Goal: Task Accomplishment & Management: Use online tool/utility

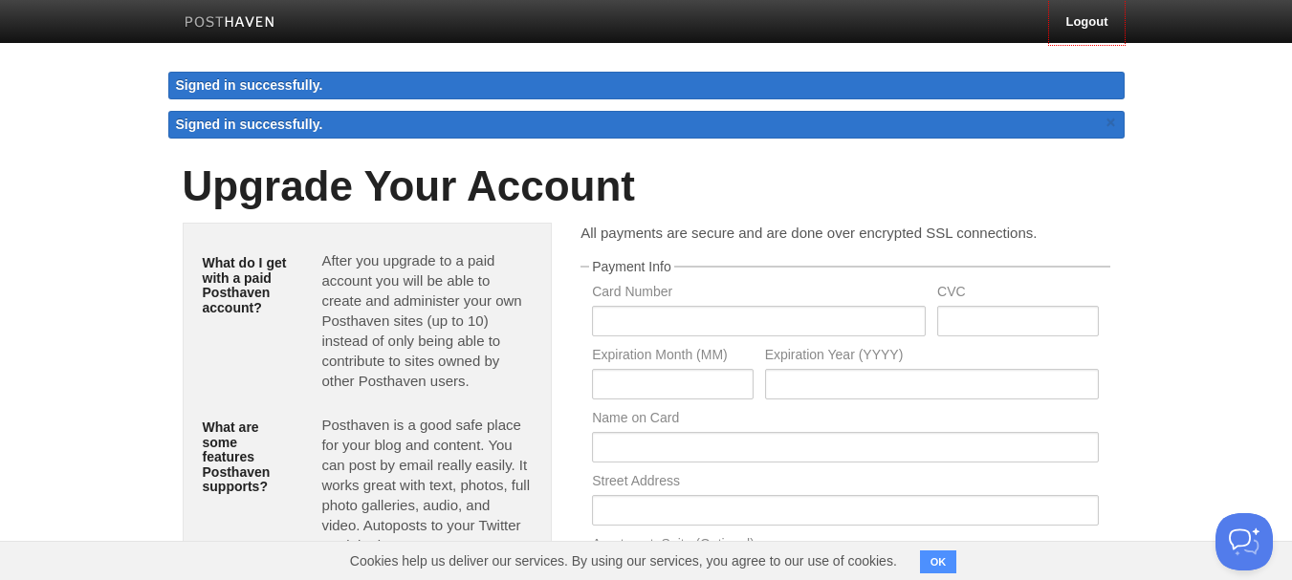
click at [231, 19] on img at bounding box center [230, 23] width 91 height 14
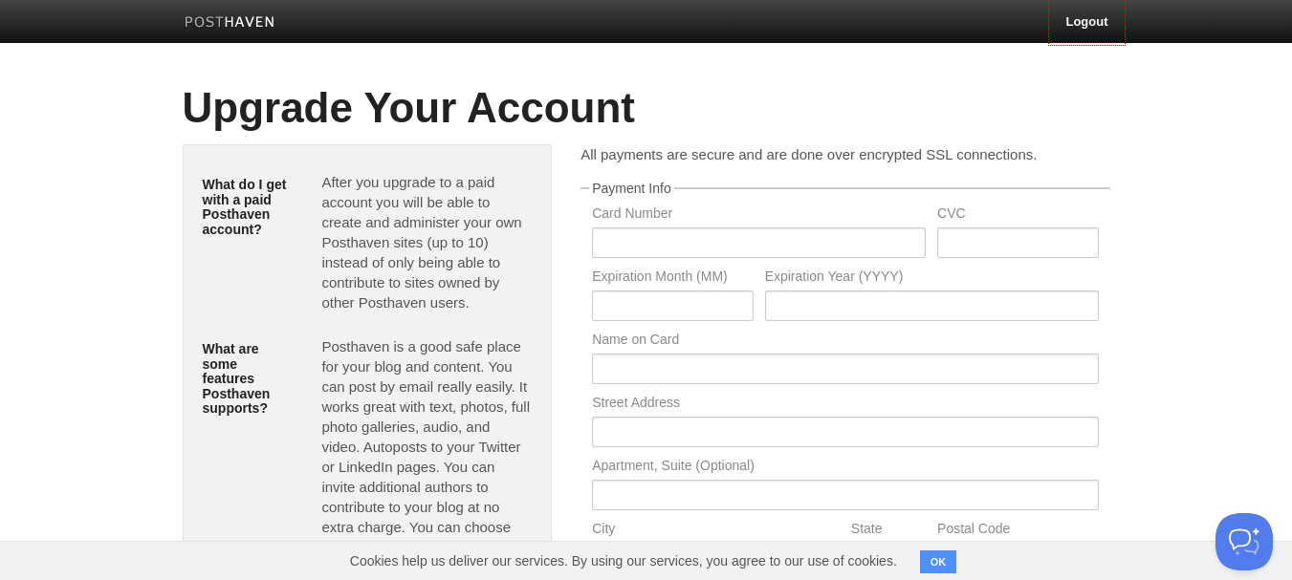
click at [249, 32] on link at bounding box center [230, 24] width 120 height 43
